Goal: Information Seeking & Learning: Learn about a topic

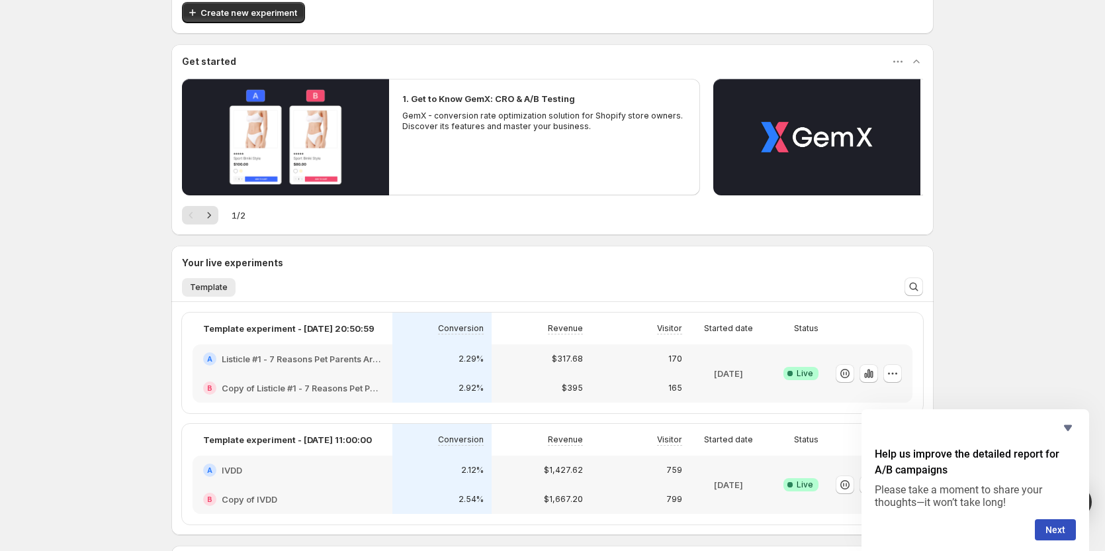
scroll to position [199, 0]
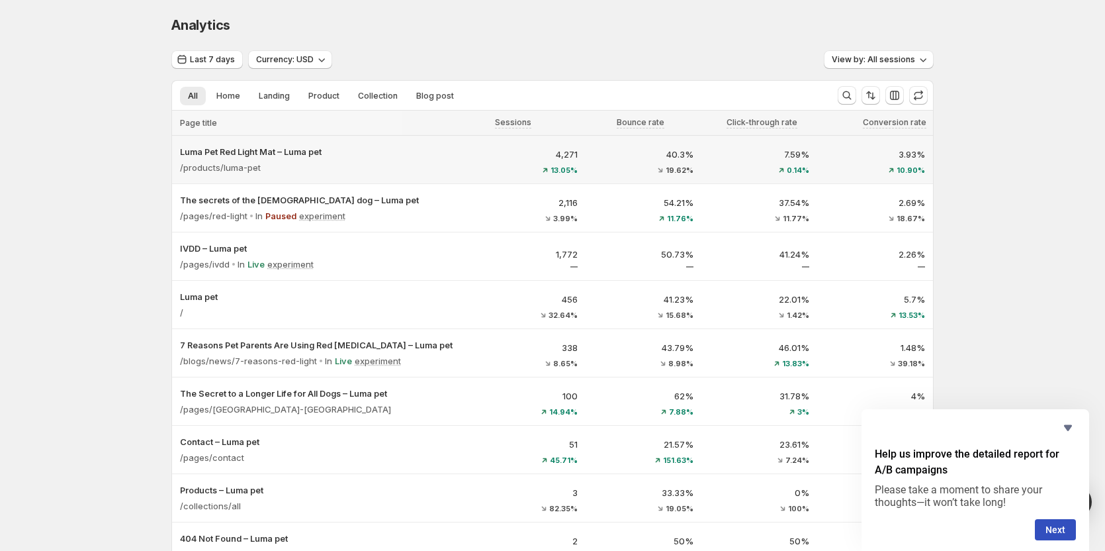
click at [460, 168] on div "/products/luma-pet" at bounding box center [321, 167] width 282 height 19
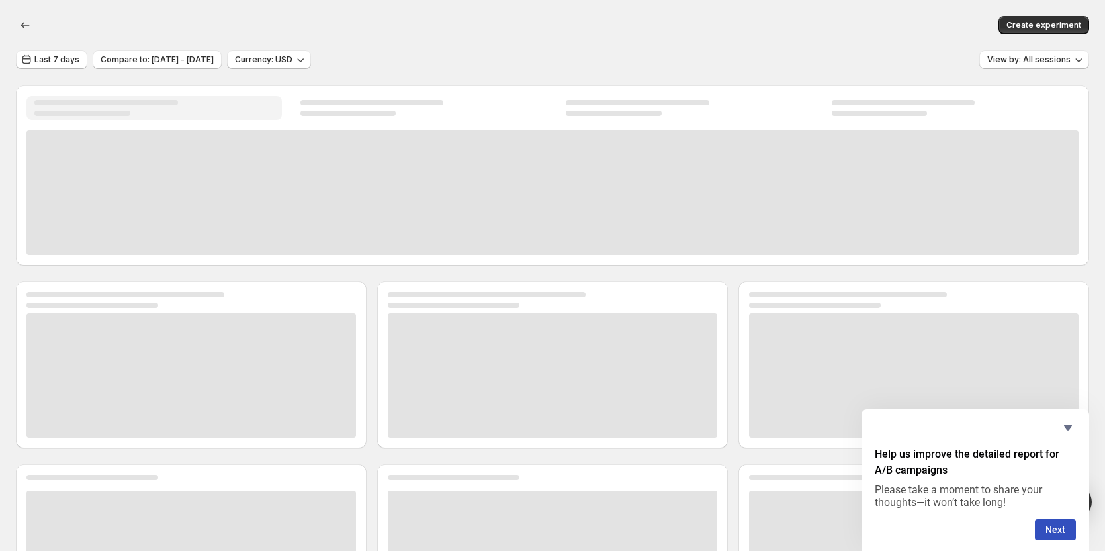
click at [455, 147] on div at bounding box center [552, 192] width 1052 height 124
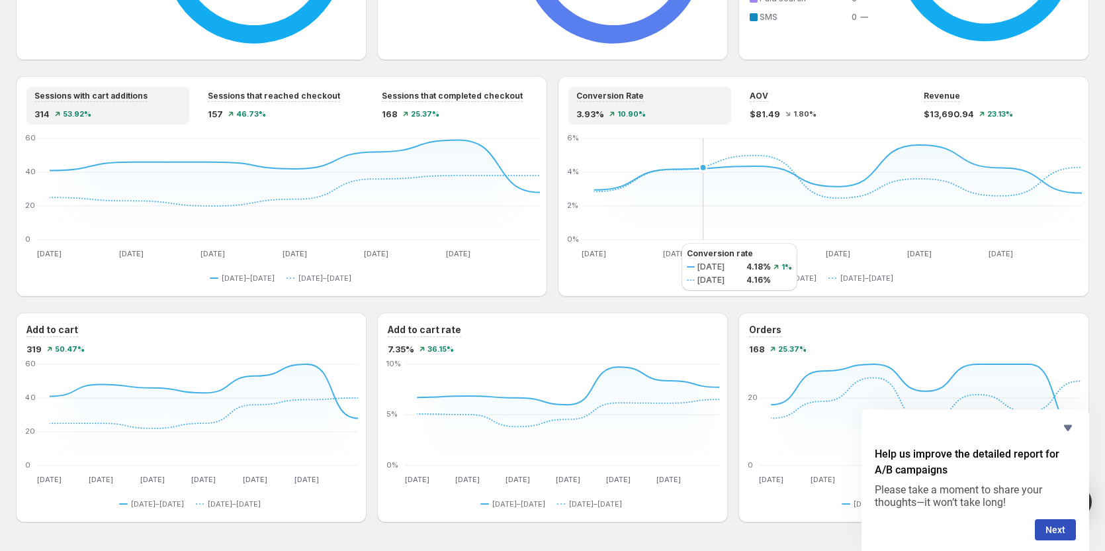
scroll to position [765, 0]
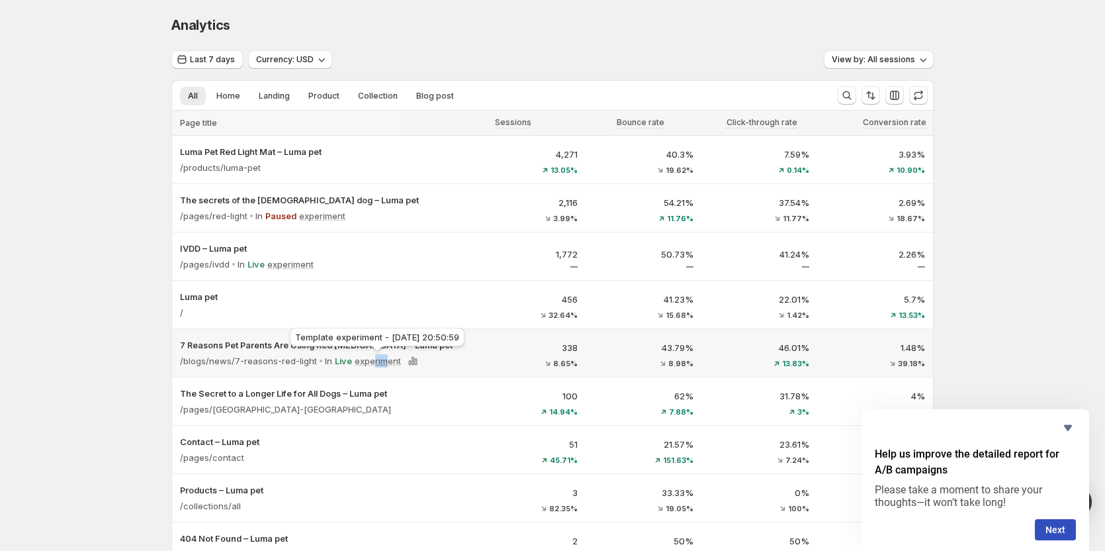
drag, startPoint x: 373, startPoint y: 363, endPoint x: 388, endPoint y: 359, distance: 15.6
click at [388, 359] on p "experiment" at bounding box center [378, 360] width 46 height 13
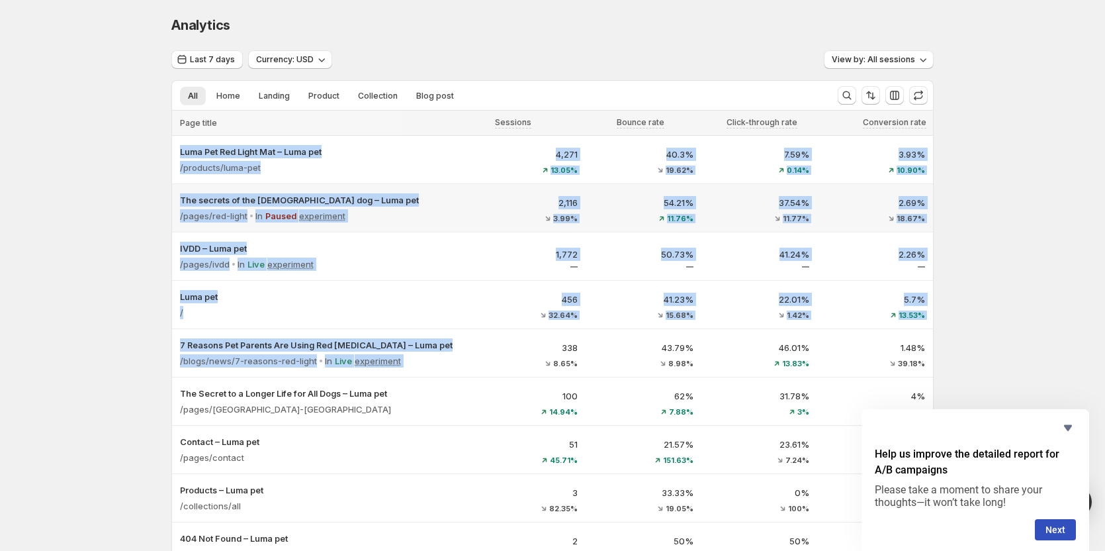
drag, startPoint x: 479, startPoint y: 340, endPoint x: 1046, endPoint y: 207, distance: 582.7
click at [1042, 209] on div "Analytics. This page is ready Analytics Last 7 days Currency: USD View by: All …" at bounding box center [552, 345] width 1105 height 690
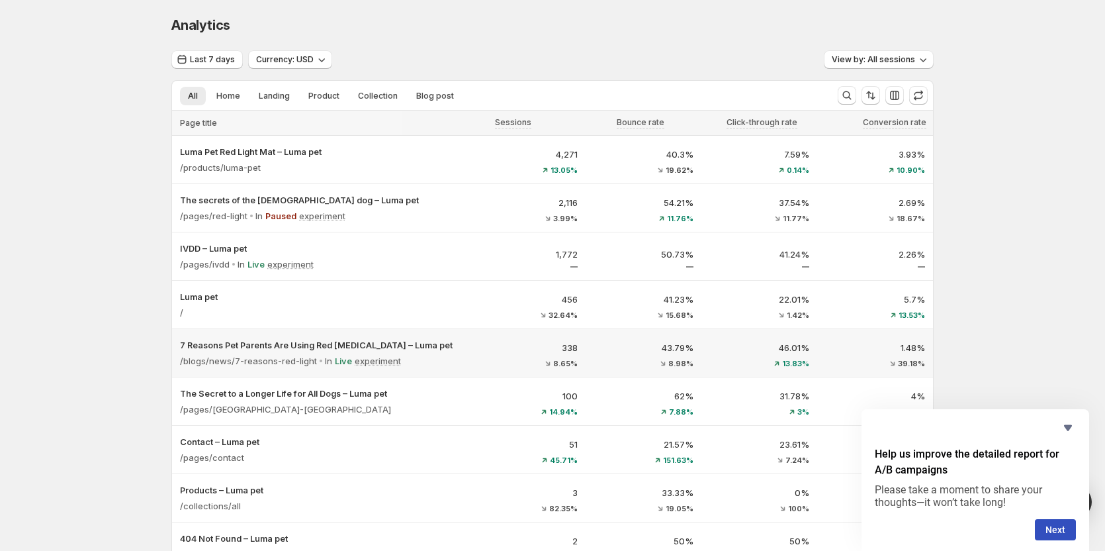
click at [469, 346] on div "7 Reasons Pet Parents Are Using Red [MEDICAL_DATA] – Luma pet /blogs/news/7-rea…" at bounding box center [321, 353] width 298 height 48
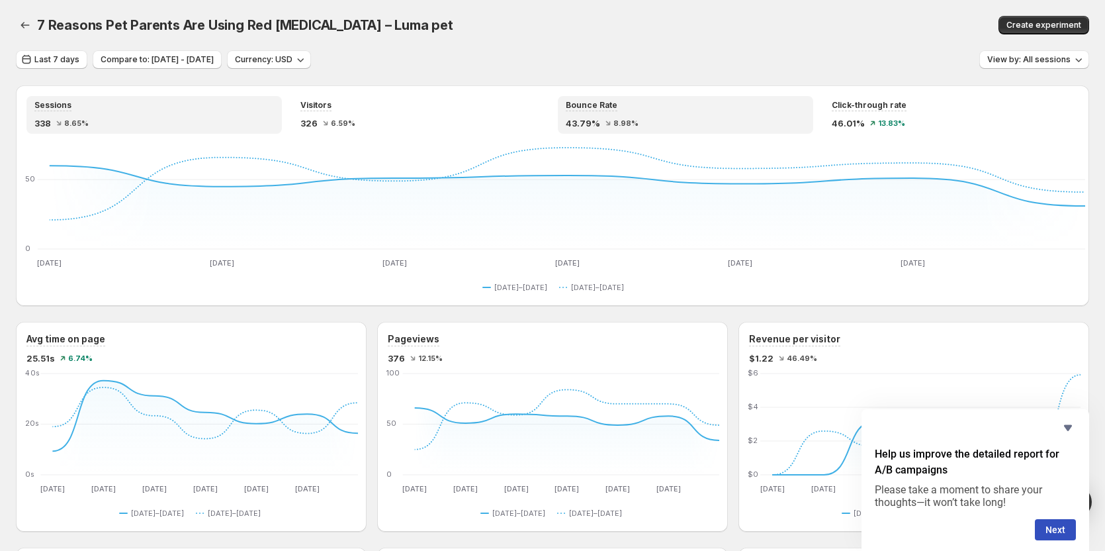
drag, startPoint x: 908, startPoint y: 382, endPoint x: 774, endPoint y: 118, distance: 296.3
click at [22, 19] on button "button" at bounding box center [25, 25] width 19 height 19
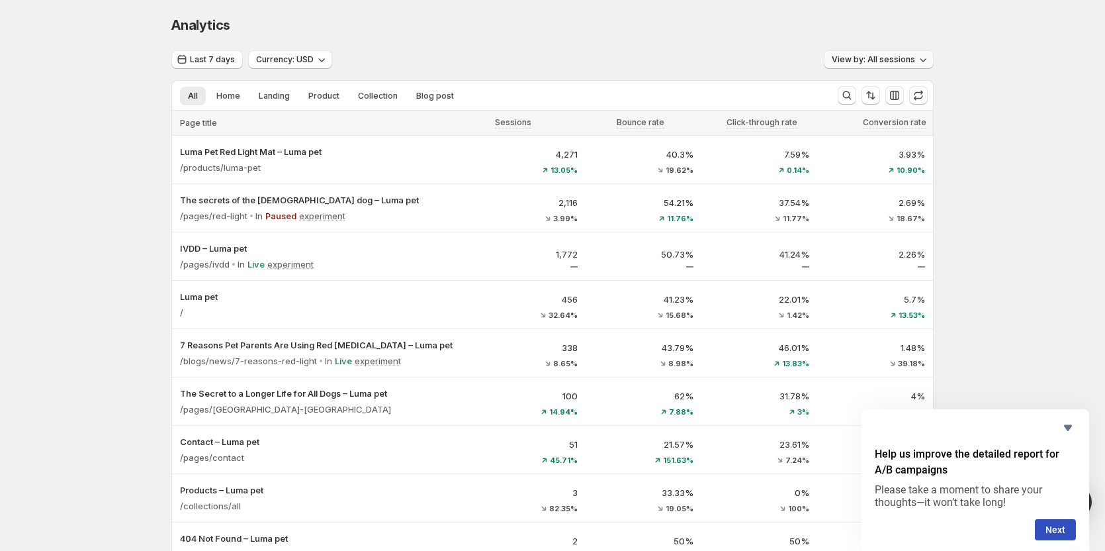
click at [913, 59] on span "View by: All sessions" at bounding box center [873, 59] width 83 height 11
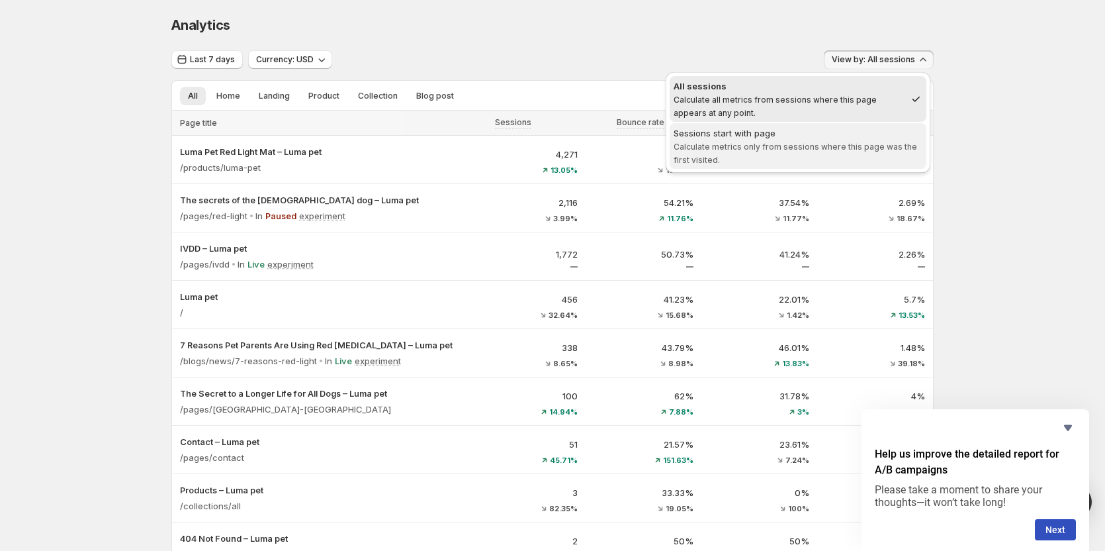
click at [825, 150] on span "Calculate metrics only from sessions where this page was the first visited." at bounding box center [796, 153] width 244 height 23
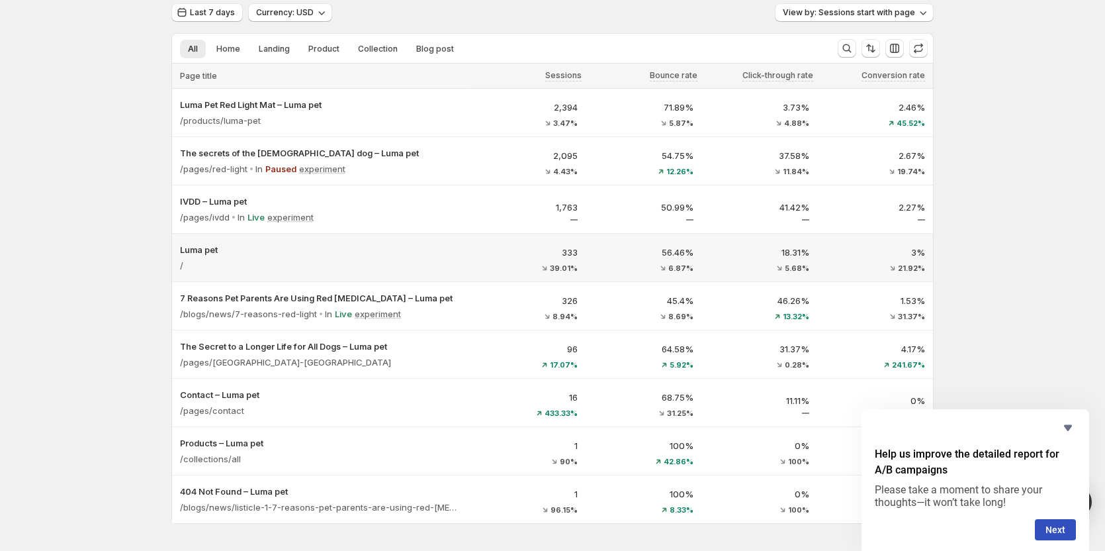
scroll to position [25, 0]
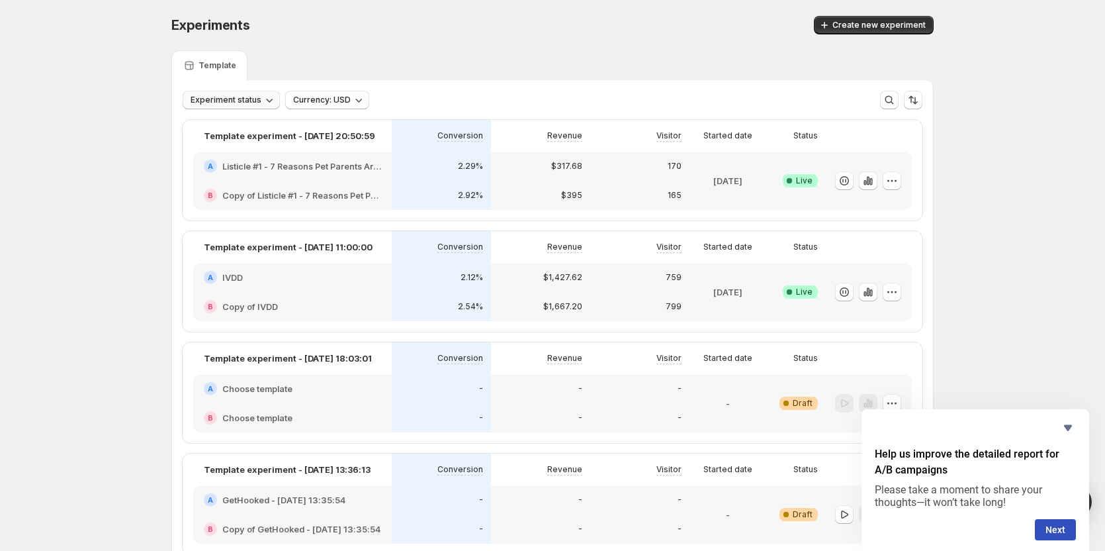
click at [248, 100] on button "Experiment status" at bounding box center [231, 100] width 97 height 19
click at [210, 125] on p "Live" at bounding box center [215, 126] width 17 height 13
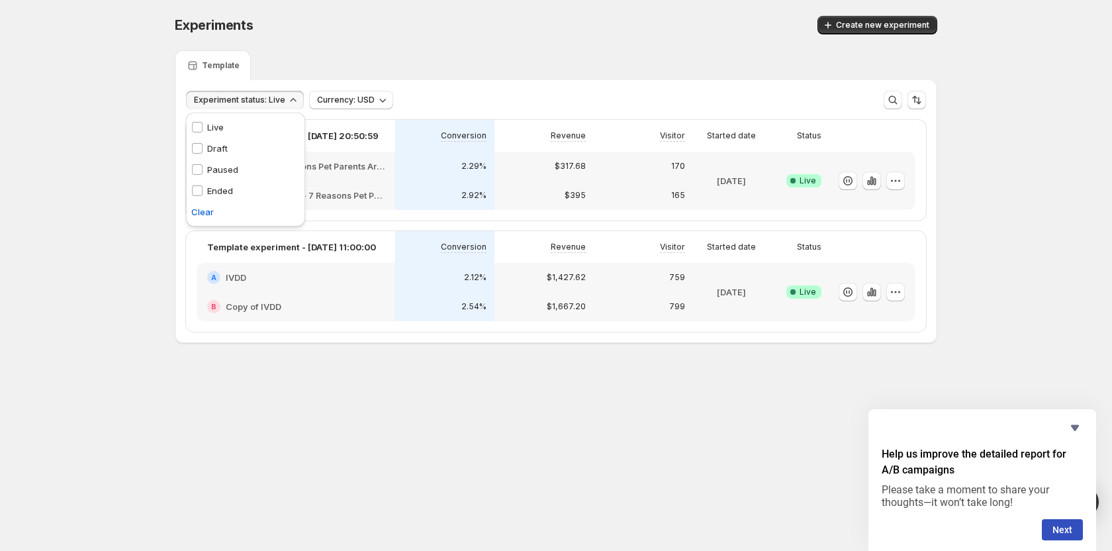
click at [154, 126] on div "Experiments. This page is ready Experiments Create new experiment Template Expe…" at bounding box center [556, 207] width 1112 height 414
